Goal: Find contact information: Find contact information

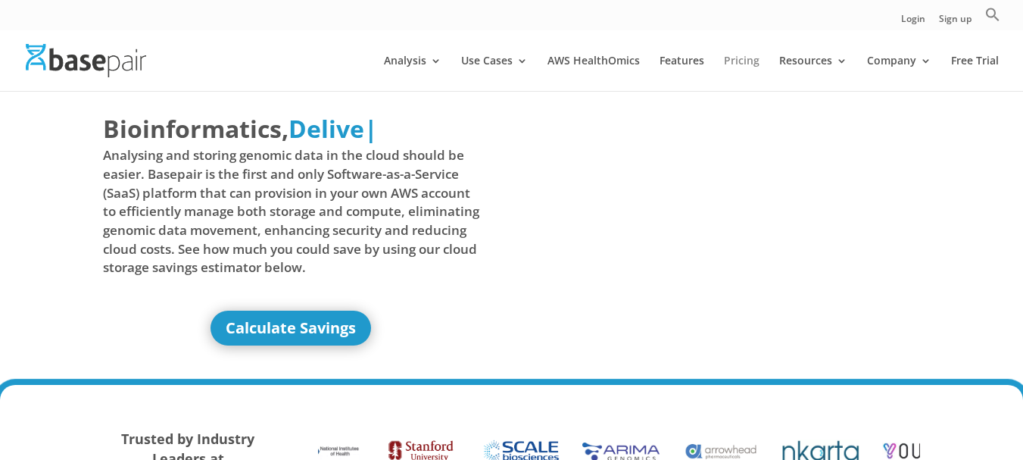
click at [728, 58] on link "Pricing" at bounding box center [742, 73] width 36 height 36
click at [751, 61] on link "Pricing" at bounding box center [742, 73] width 36 height 36
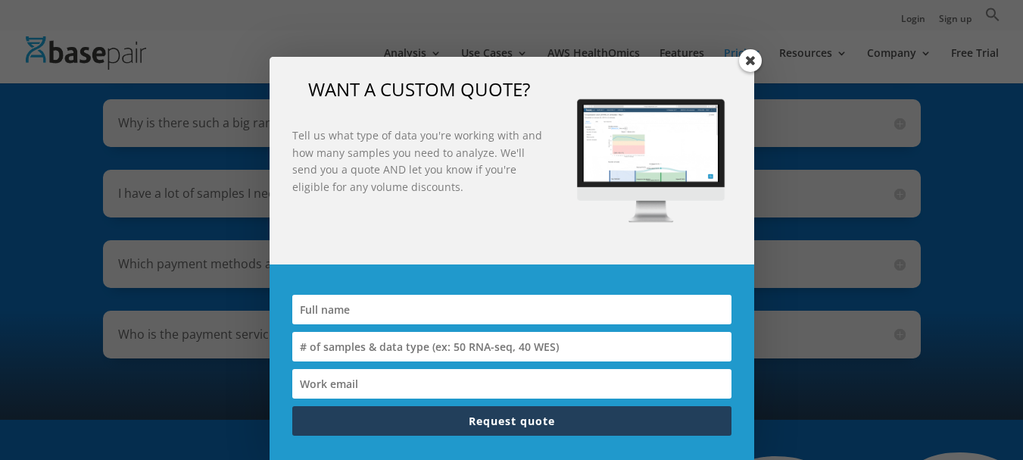
scroll to position [670, 0]
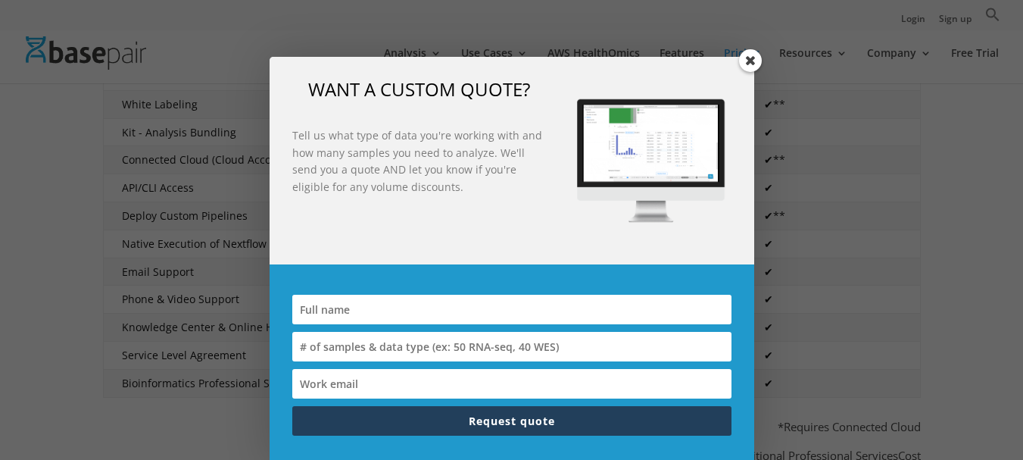
click at [744, 58] on span at bounding box center [750, 60] width 23 height 23
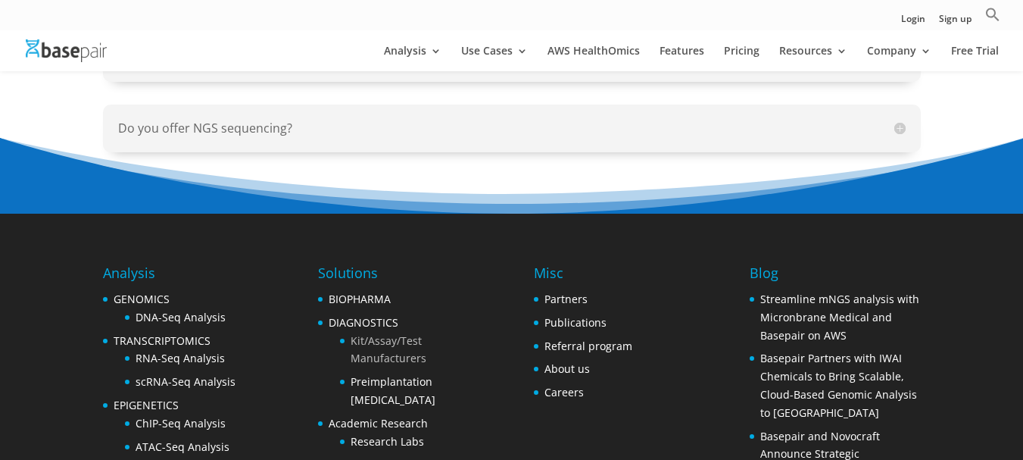
scroll to position [2017, 0]
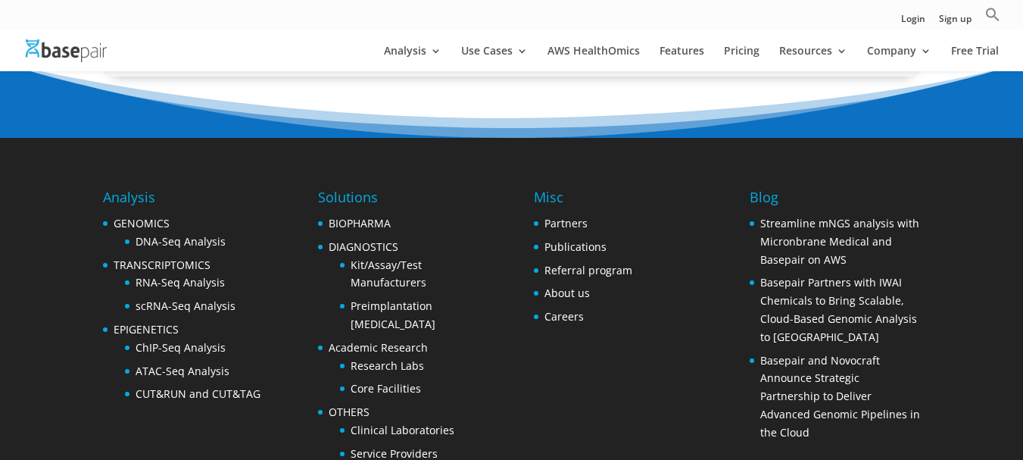
click at [344, 187] on h4 "Solutions" at bounding box center [403, 200] width 170 height 27
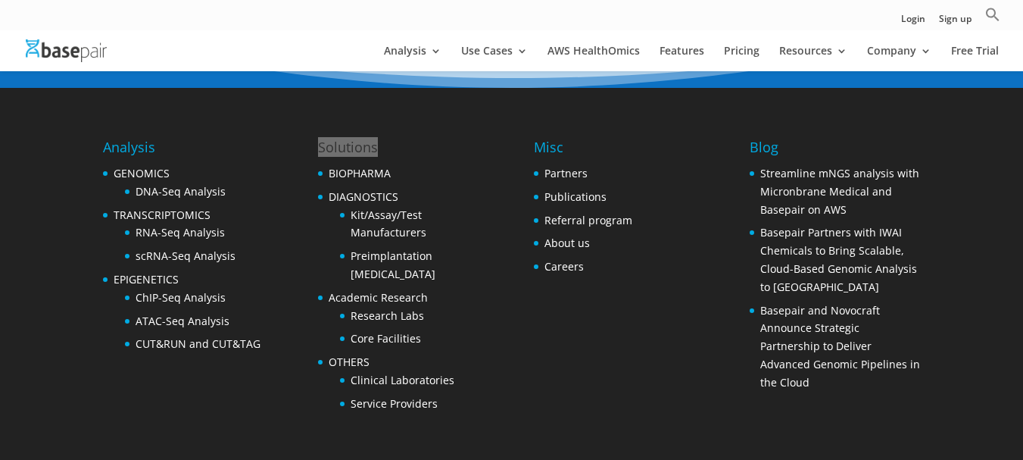
scroll to position [2093, 0]
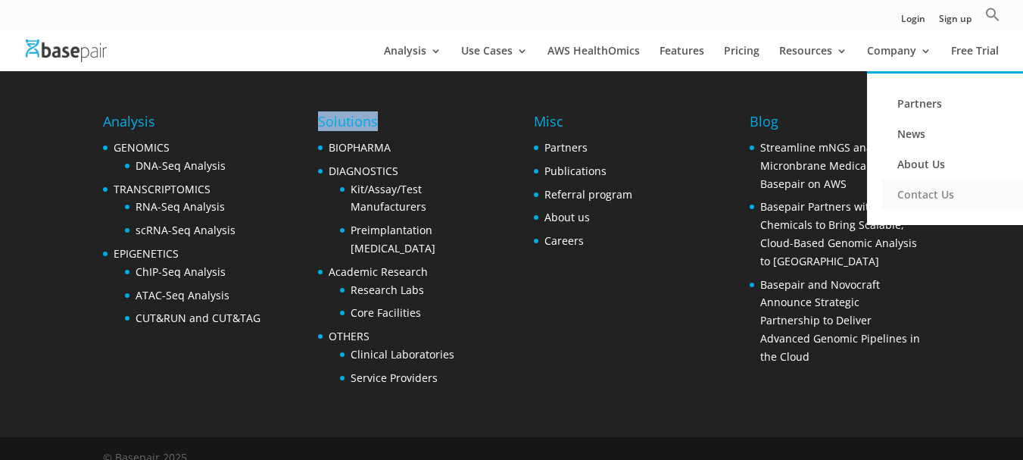
click at [925, 192] on link "Contact Us" at bounding box center [957, 195] width 151 height 30
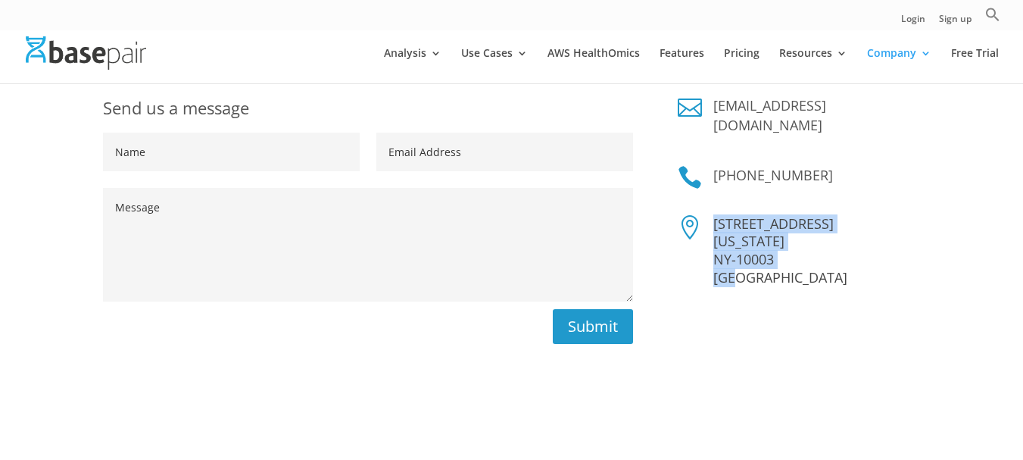
drag, startPoint x: 764, startPoint y: 263, endPoint x: 712, endPoint y: 205, distance: 77.2
click at [712, 215] on div "228 Park Ave S New York NY-10003 USA" at bounding box center [811, 251] width 218 height 72
copy p "228 Park Ave S New York NY-10003 USA"
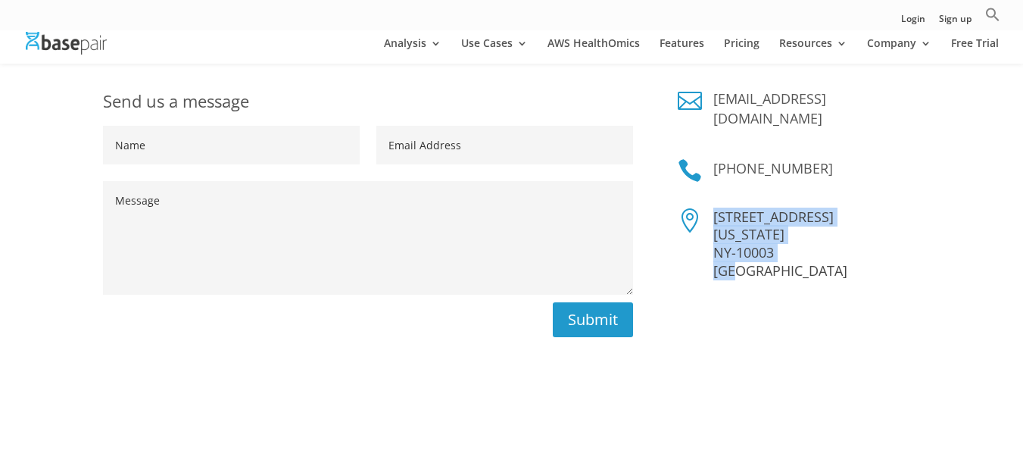
scroll to position [304, 0]
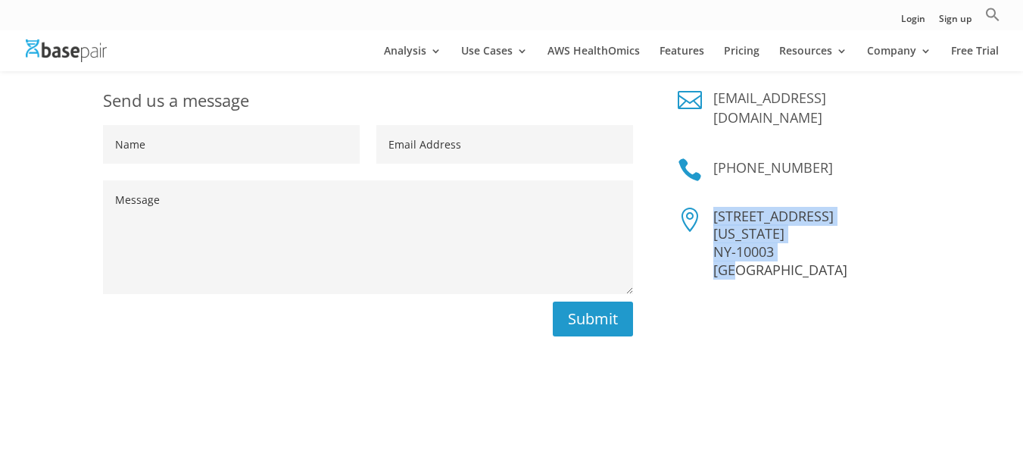
drag, startPoint x: 845, startPoint y: 140, endPoint x: 734, endPoint y: 149, distance: 111.7
click at [734, 158] on h4 "+1 (347) 428-9399" at bounding box center [817, 171] width 207 height 27
copy link "(347) 428-9399"
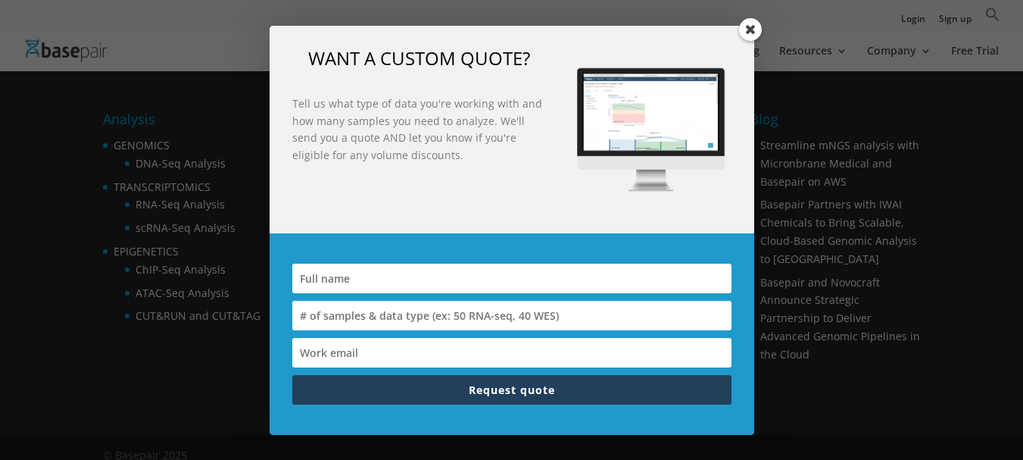
scroll to position [2093, 0]
